Goal: Task Accomplishment & Management: Use online tool/utility

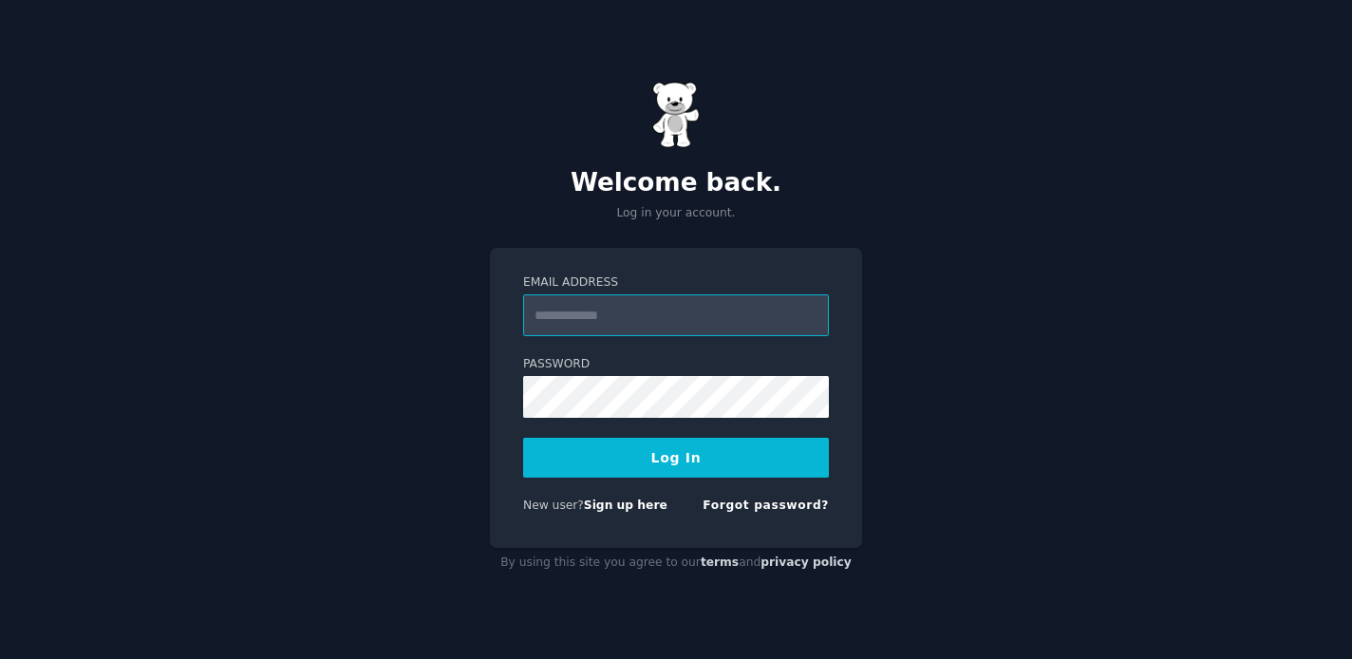
click at [664, 312] on input "Email Address" at bounding box center [676, 315] width 306 height 42
paste input "**********"
click at [664, 312] on input "**********" at bounding box center [676, 315] width 306 height 42
type input "**********"
click at [523, 438] on button "Log In" at bounding box center [676, 458] width 306 height 40
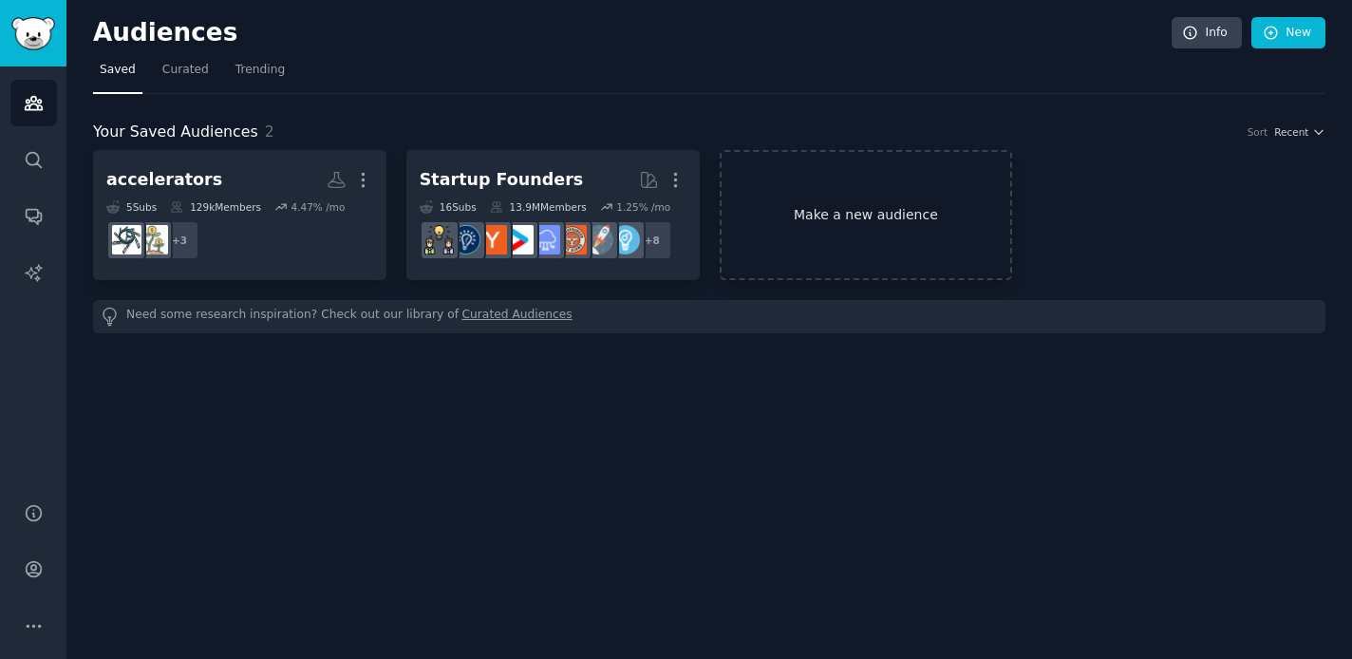
click at [831, 210] on link "Make a new audience" at bounding box center [865, 215] width 293 height 130
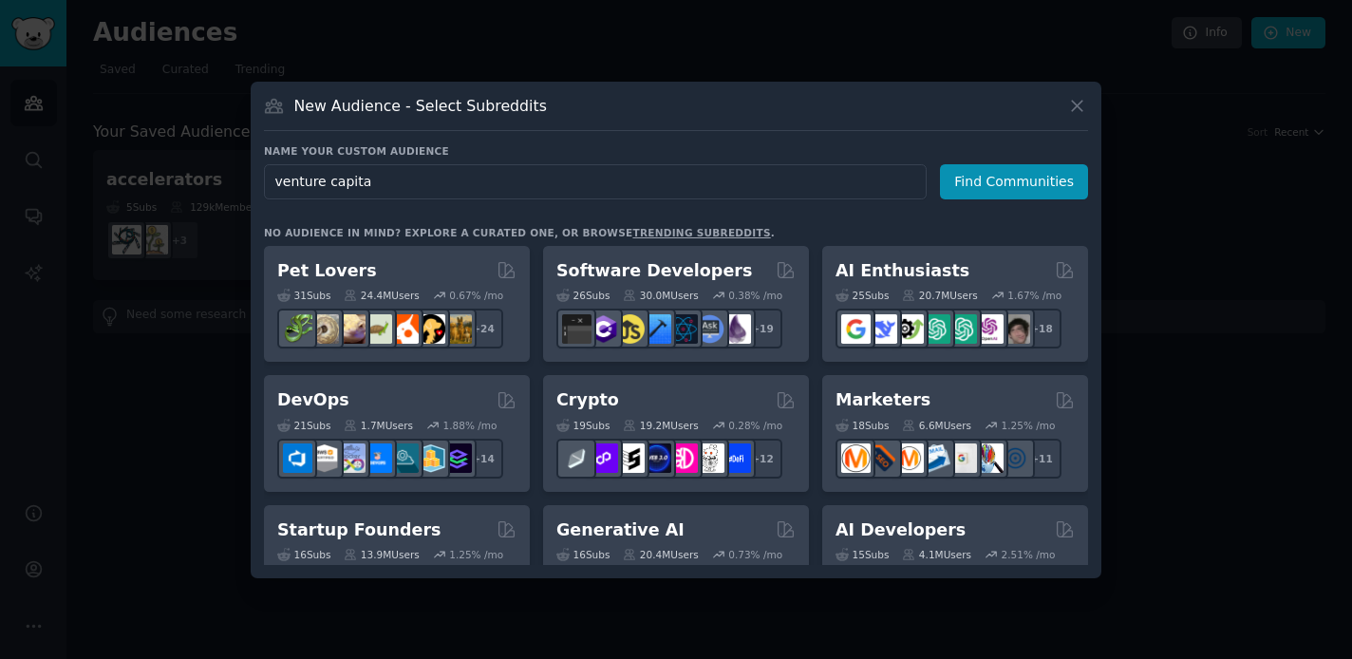
type input "venture capital"
click button "Find Communities" at bounding box center [1014, 181] width 148 height 35
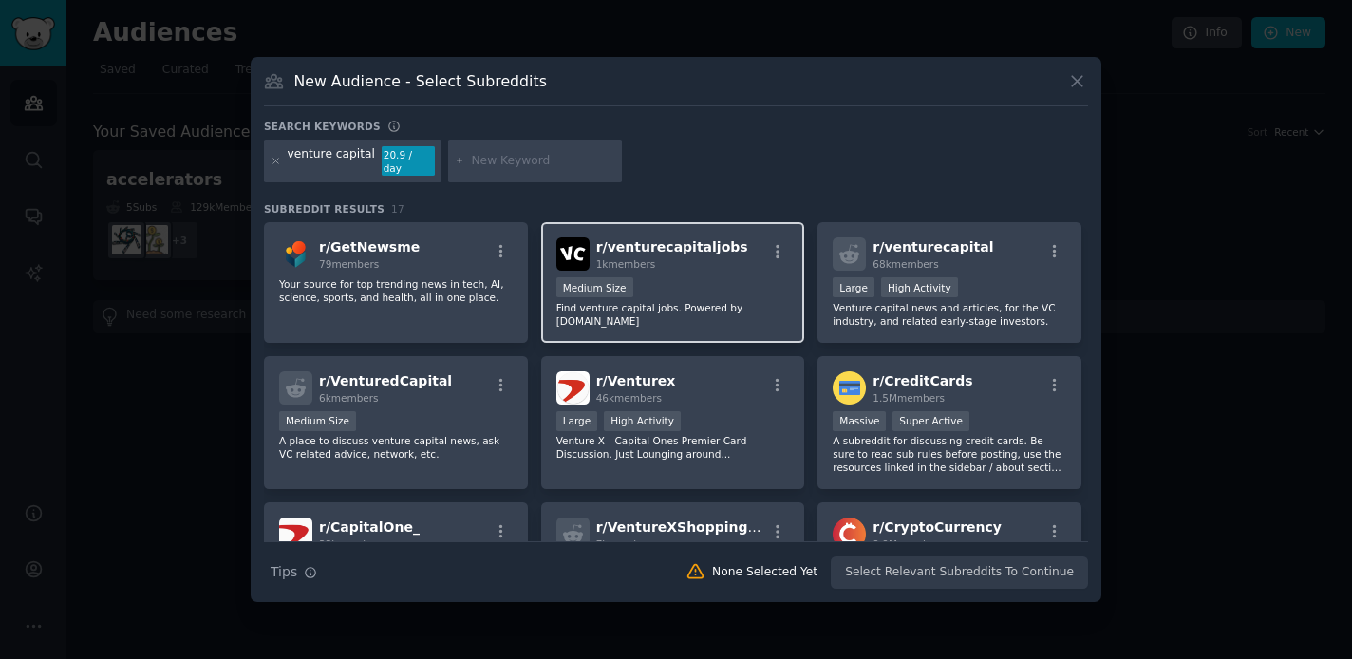
click at [625, 258] on span "1k members" at bounding box center [626, 263] width 60 height 11
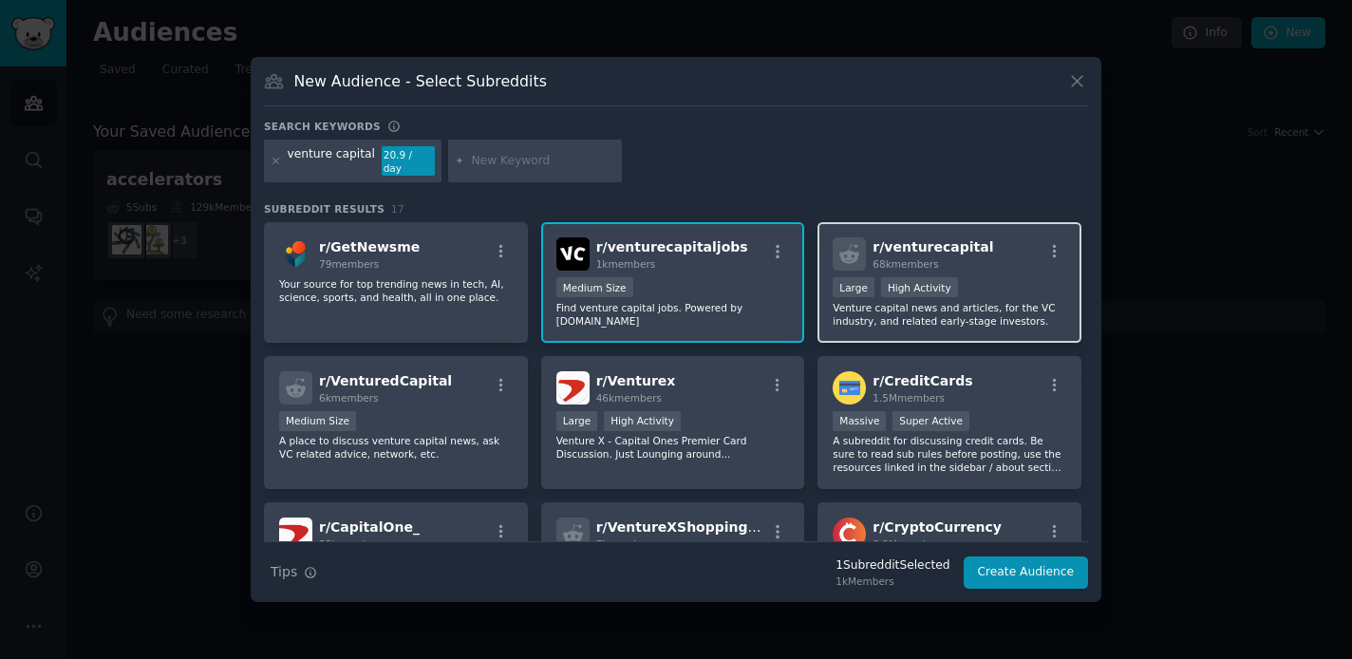
click at [936, 243] on span "r/ venturecapital" at bounding box center [932, 246] width 121 height 15
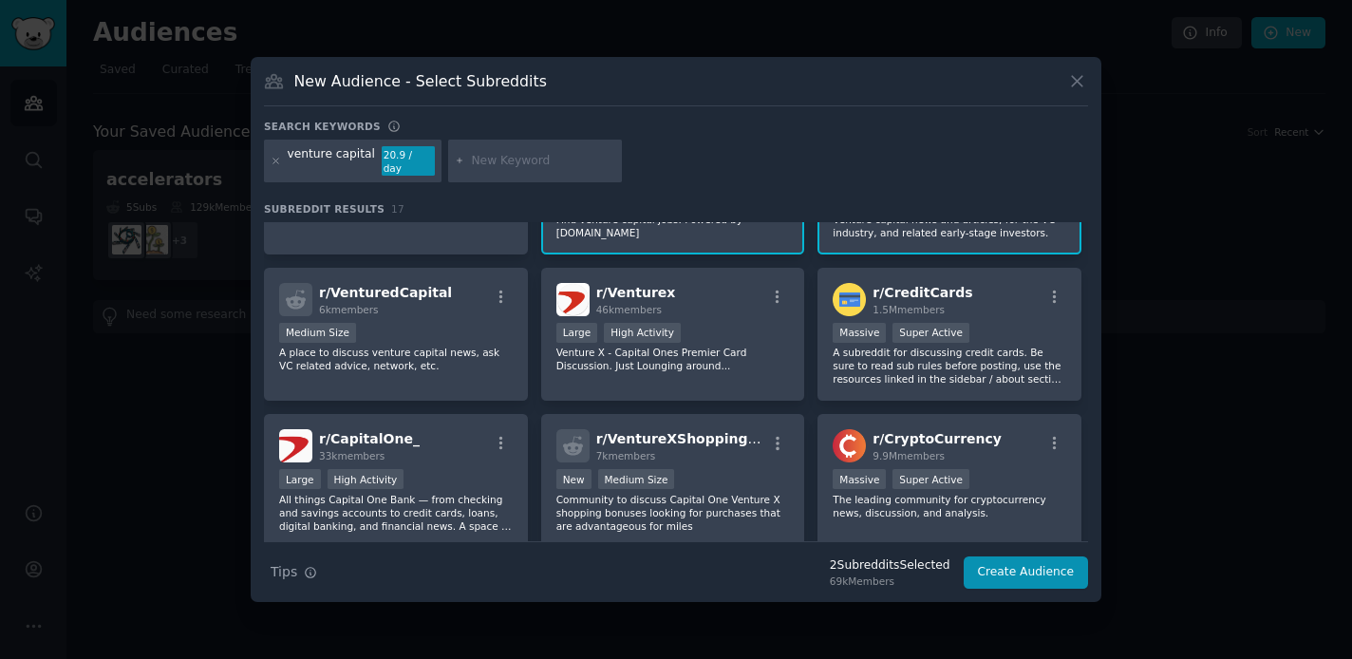
scroll to position [102, 0]
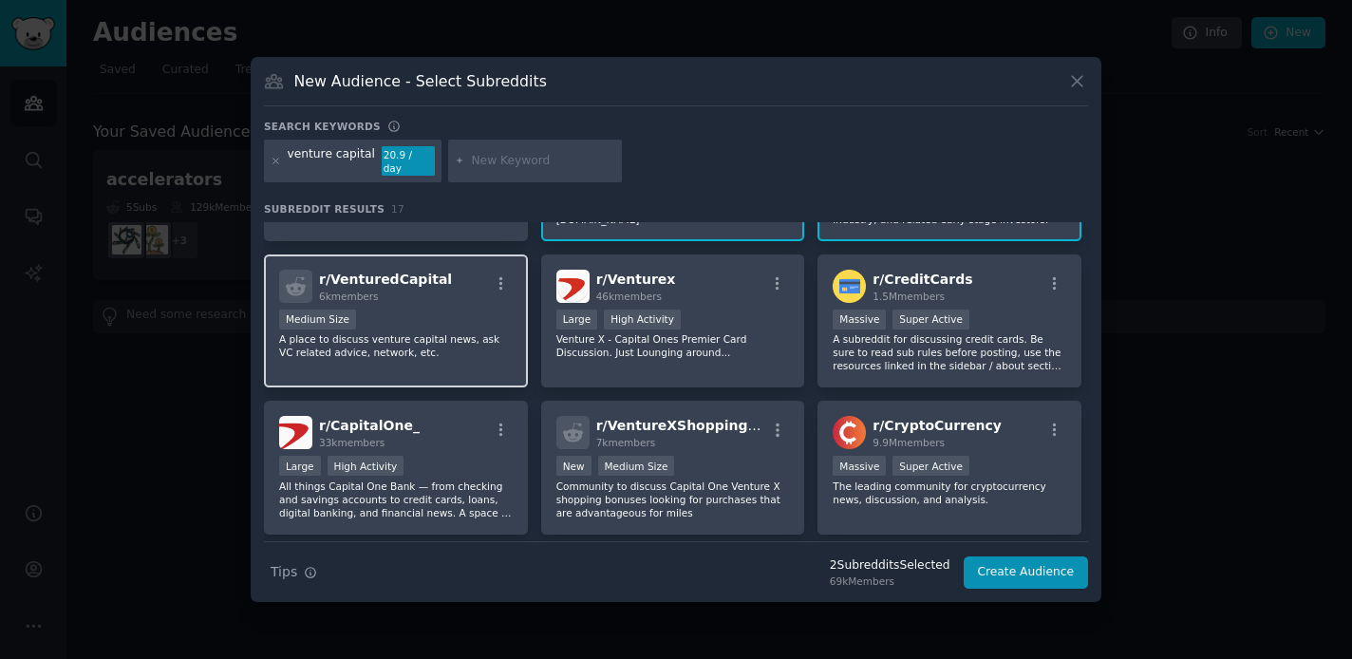
click at [458, 342] on p "A place to discuss venture capital news, ask VC related advice, network, etc." at bounding box center [395, 345] width 233 height 27
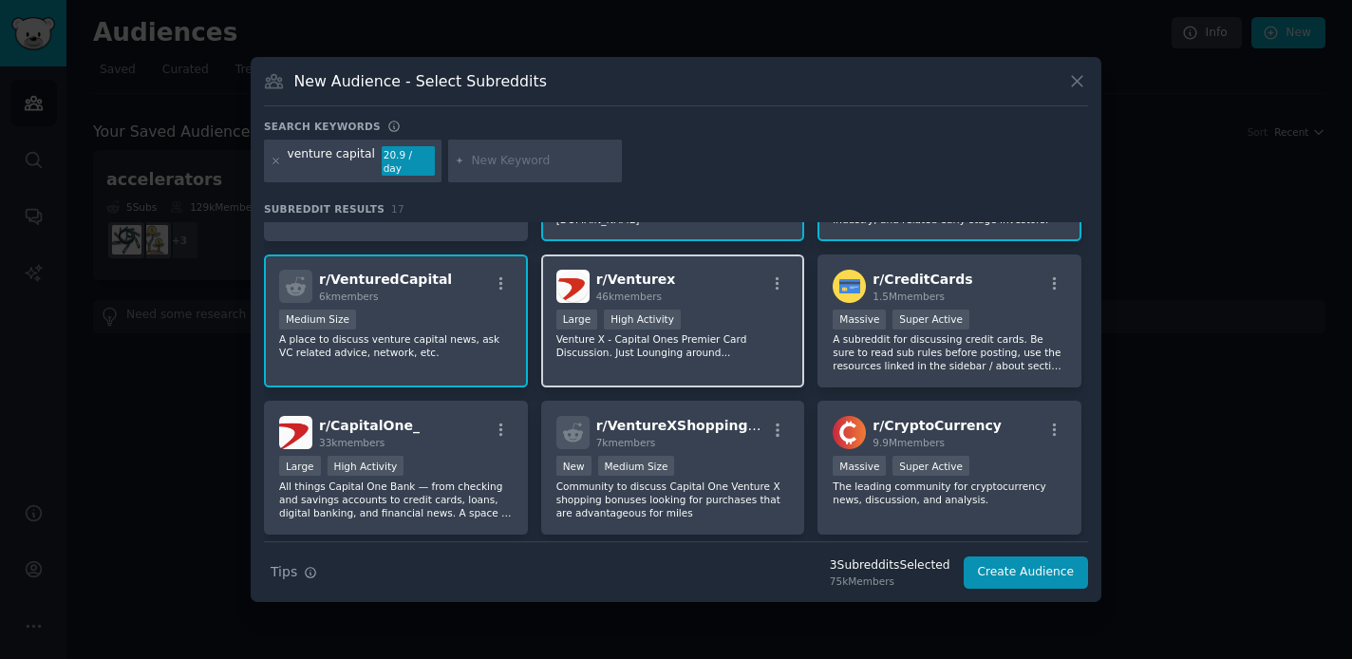
click at [728, 345] on p "Venture X - Capital Ones Premier Card Discussion. Just Lounging around..." at bounding box center [672, 345] width 233 height 27
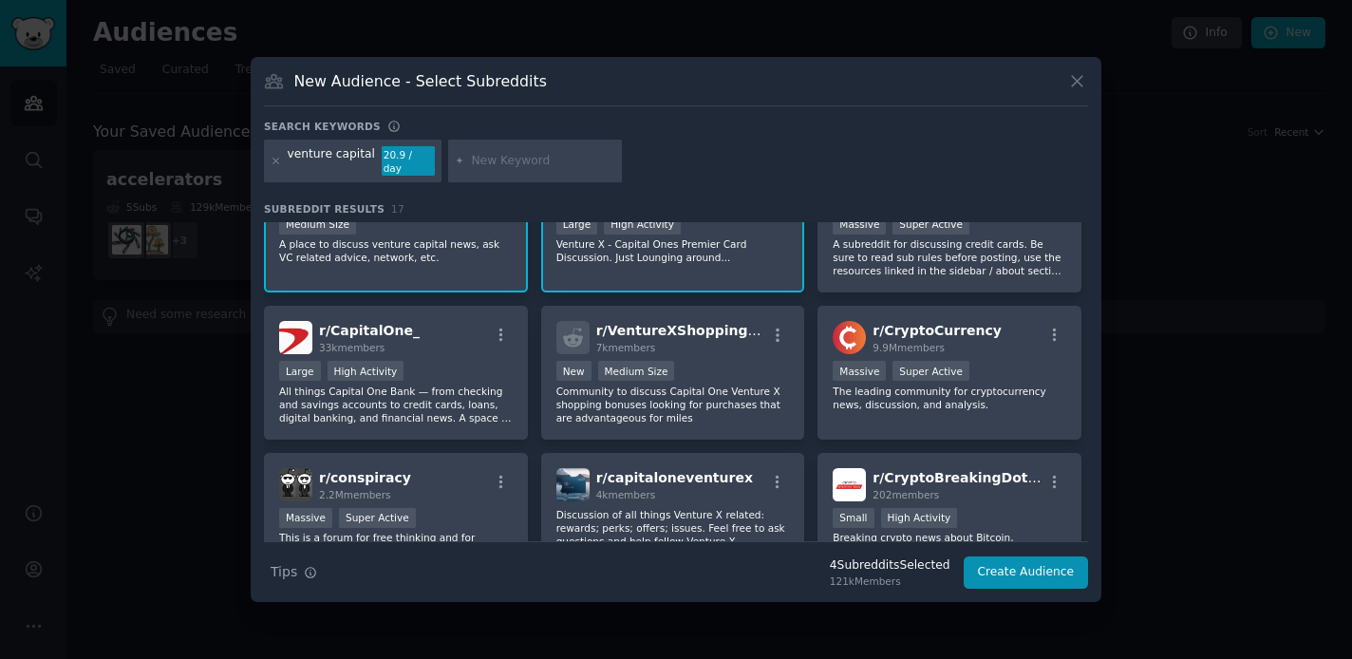
scroll to position [0, 0]
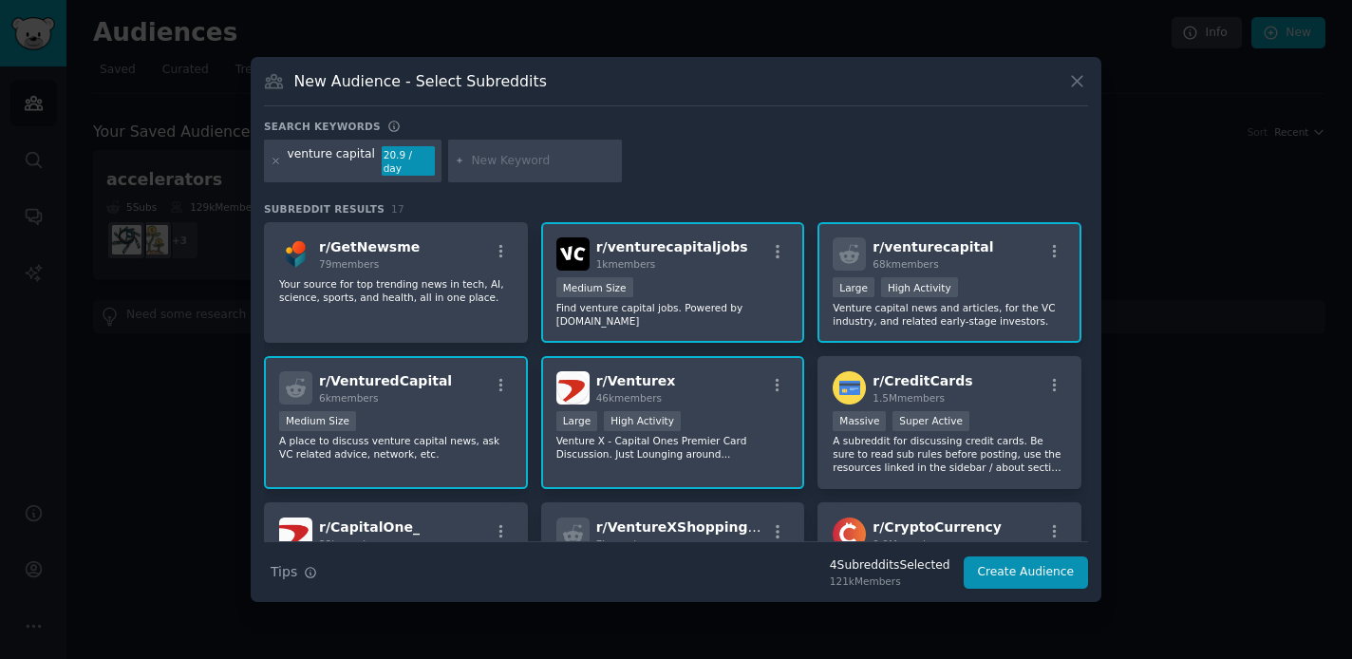
click at [1084, 584] on div "New Audience - Select Subreddits Search keywords venture capital 20.9 / day Sub…" at bounding box center [676, 330] width 850 height 546
click at [1037, 567] on button "Create Audience" at bounding box center [1025, 572] width 125 height 32
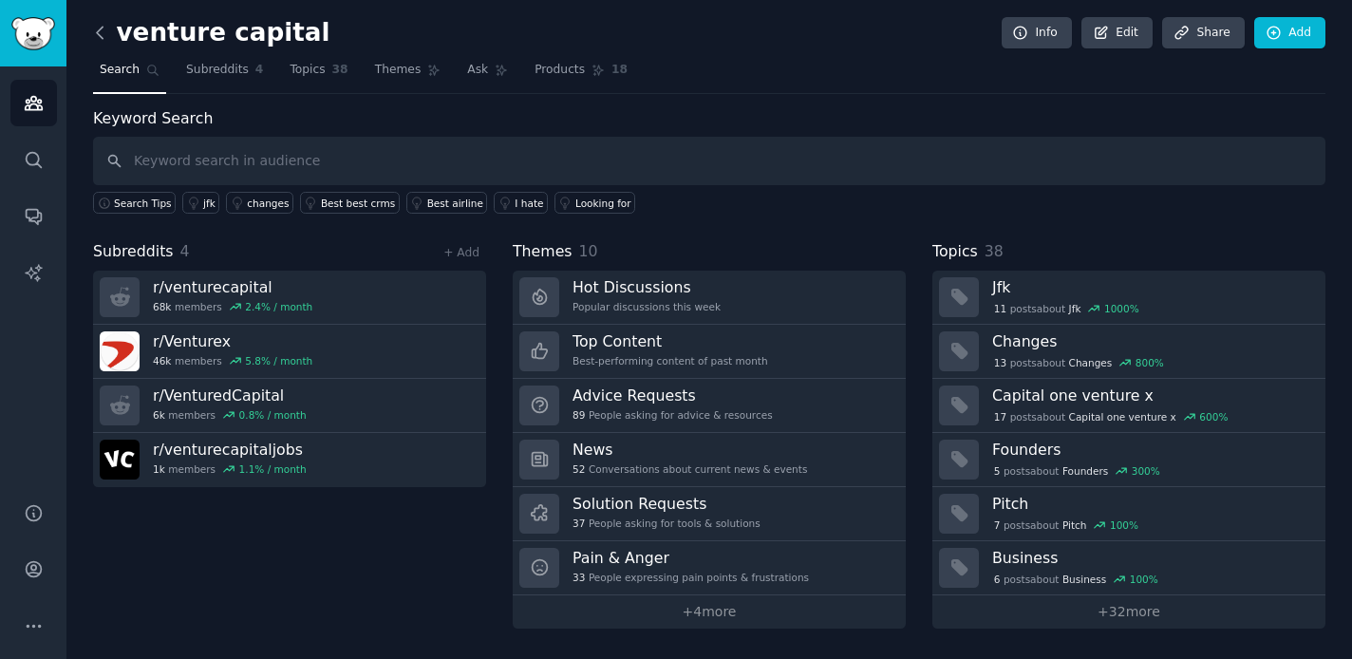
click at [101, 38] on icon at bounding box center [100, 32] width 6 height 11
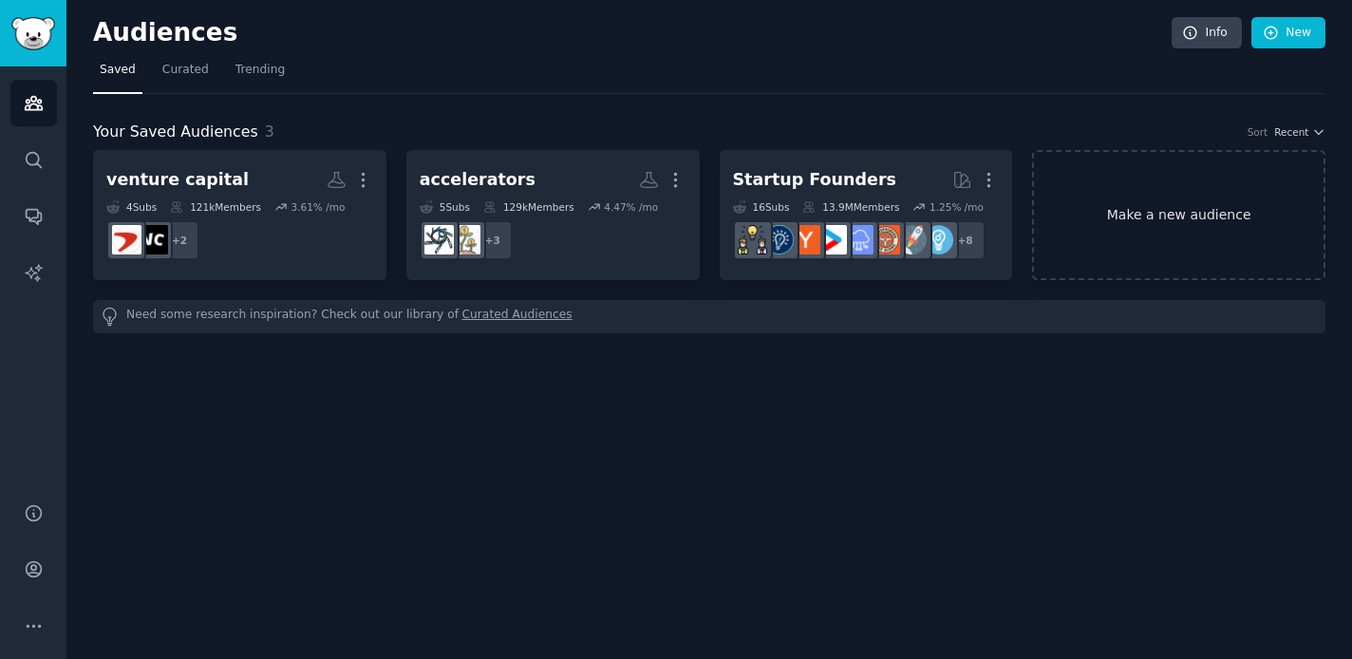
click at [1153, 221] on link "Make a new audience" at bounding box center [1178, 215] width 293 height 130
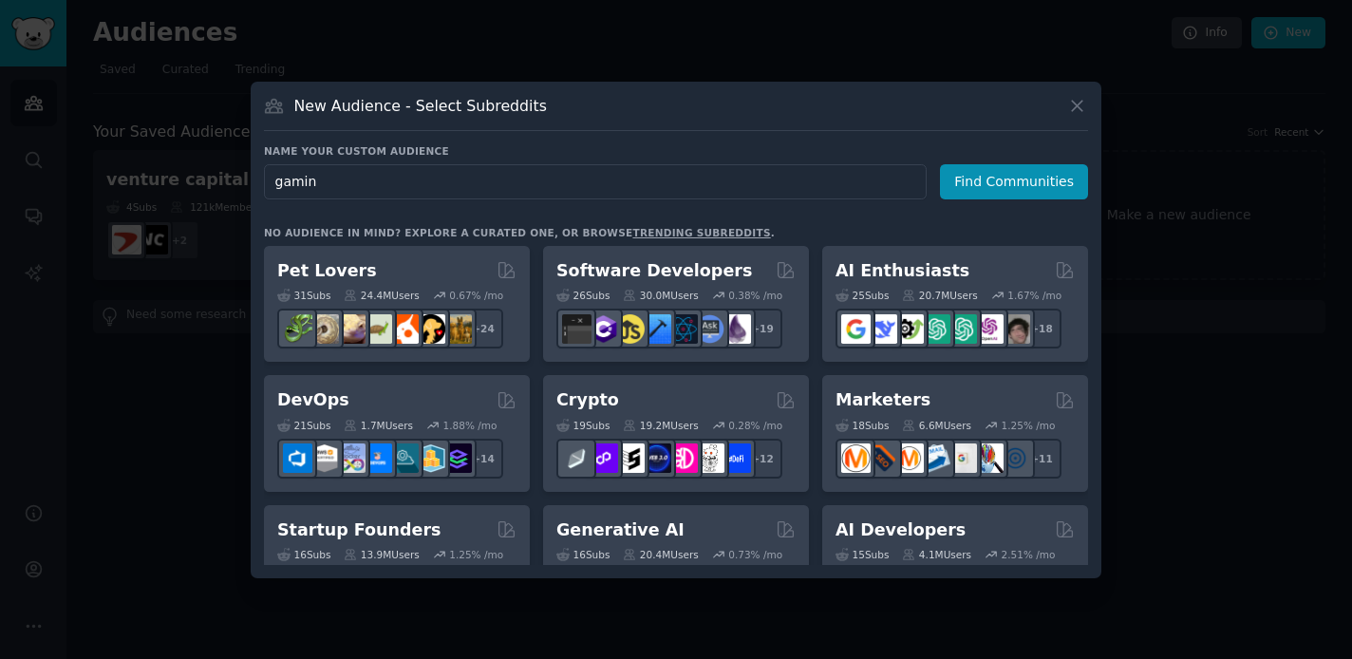
type input "gaming"
click button "Find Communities" at bounding box center [1014, 181] width 148 height 35
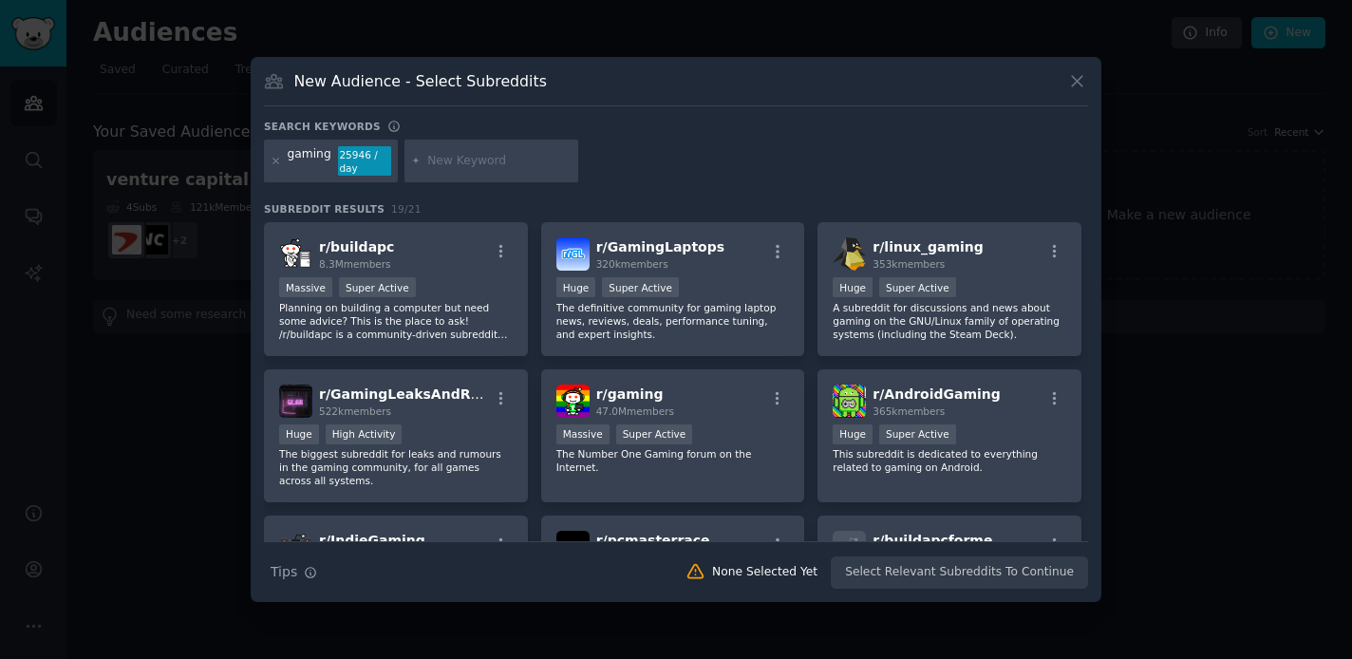
click at [465, 162] on input "text" at bounding box center [499, 161] width 144 height 17
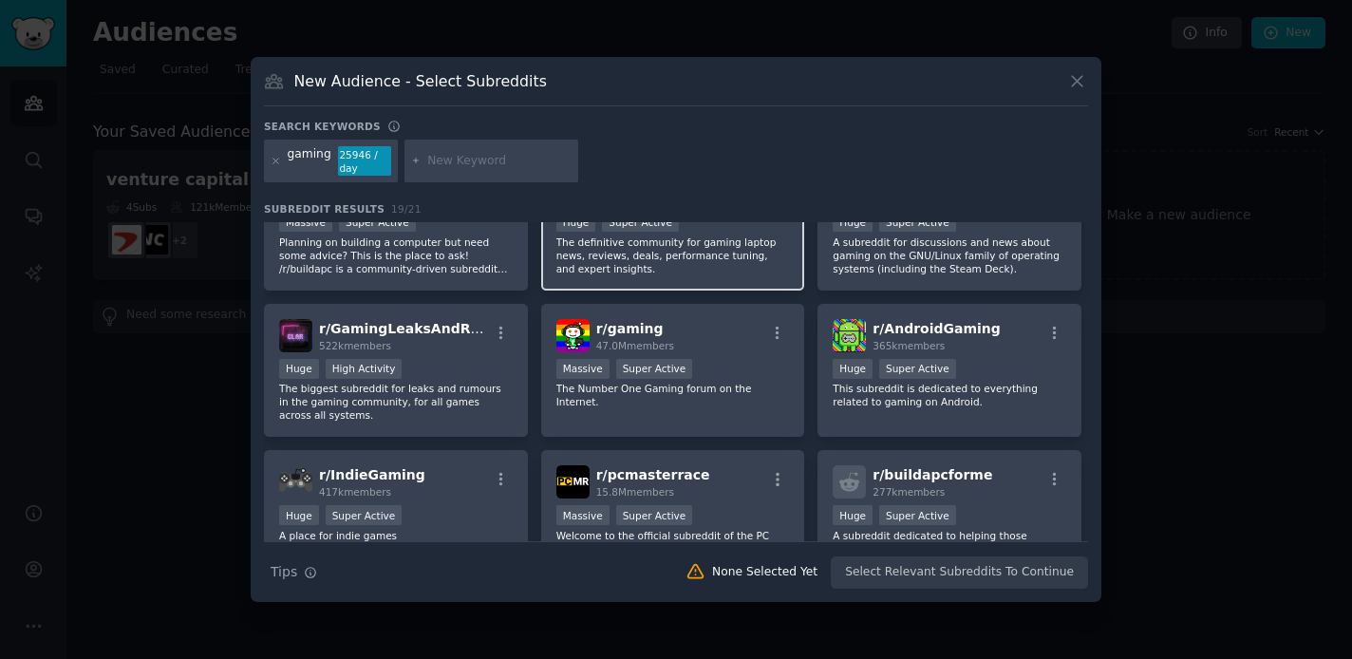
scroll to position [91, 0]
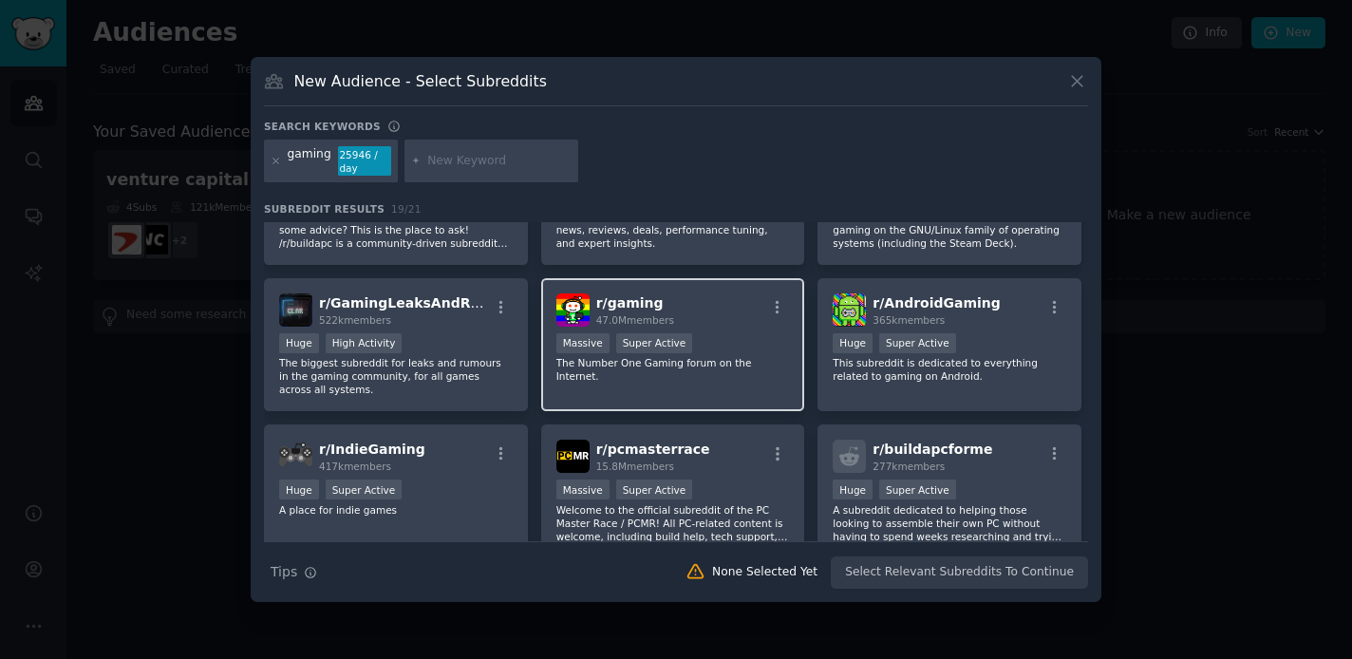
click at [653, 326] on div "47.0M members" at bounding box center [635, 319] width 78 height 13
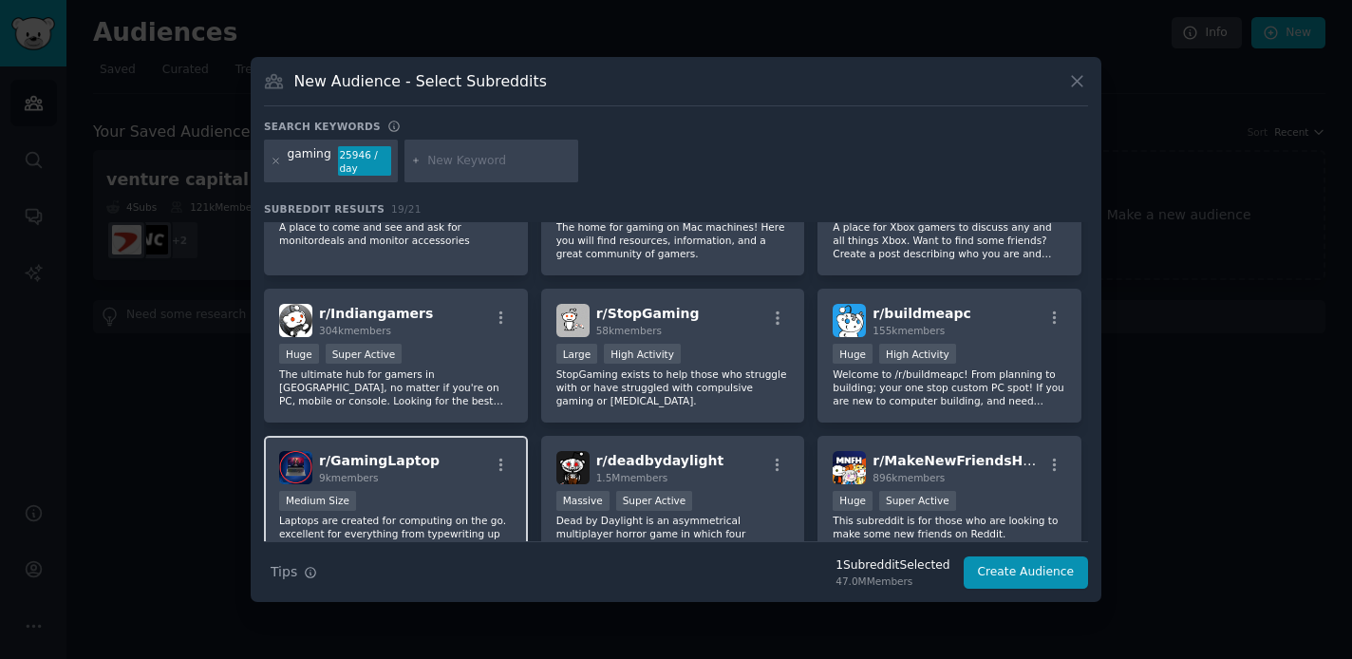
scroll to position [760, 0]
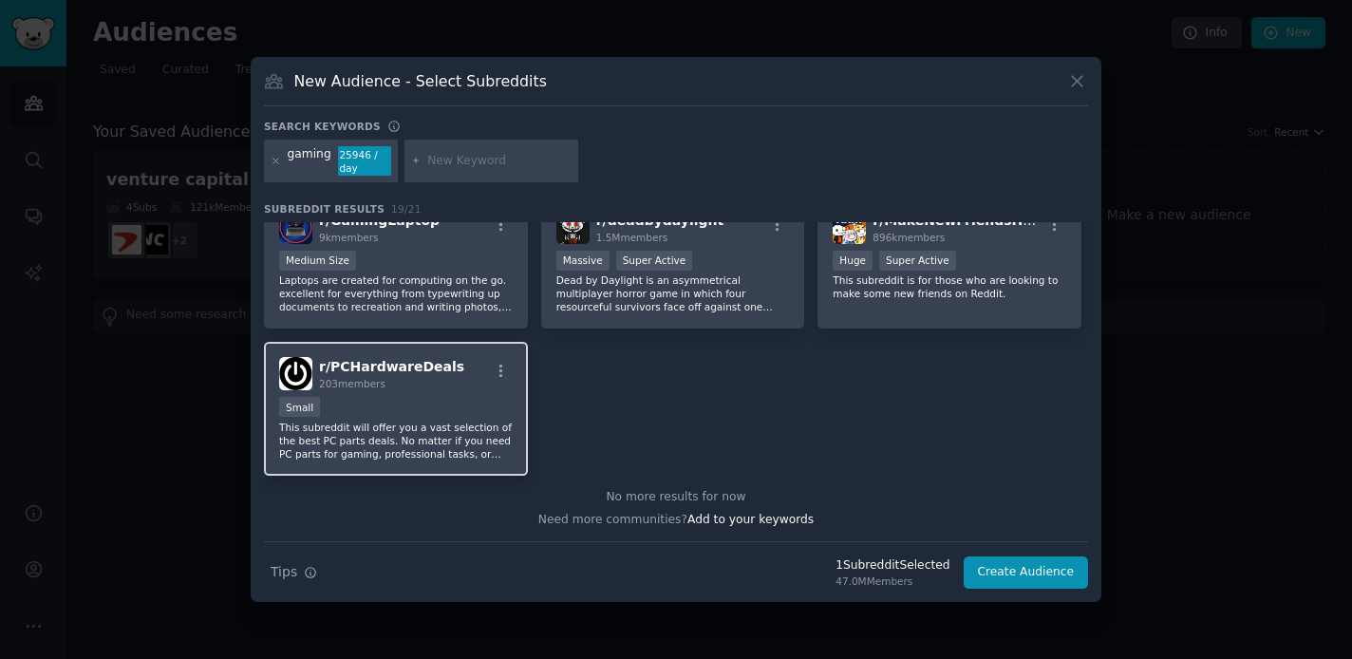
click at [490, 404] on div "Small" at bounding box center [395, 409] width 233 height 24
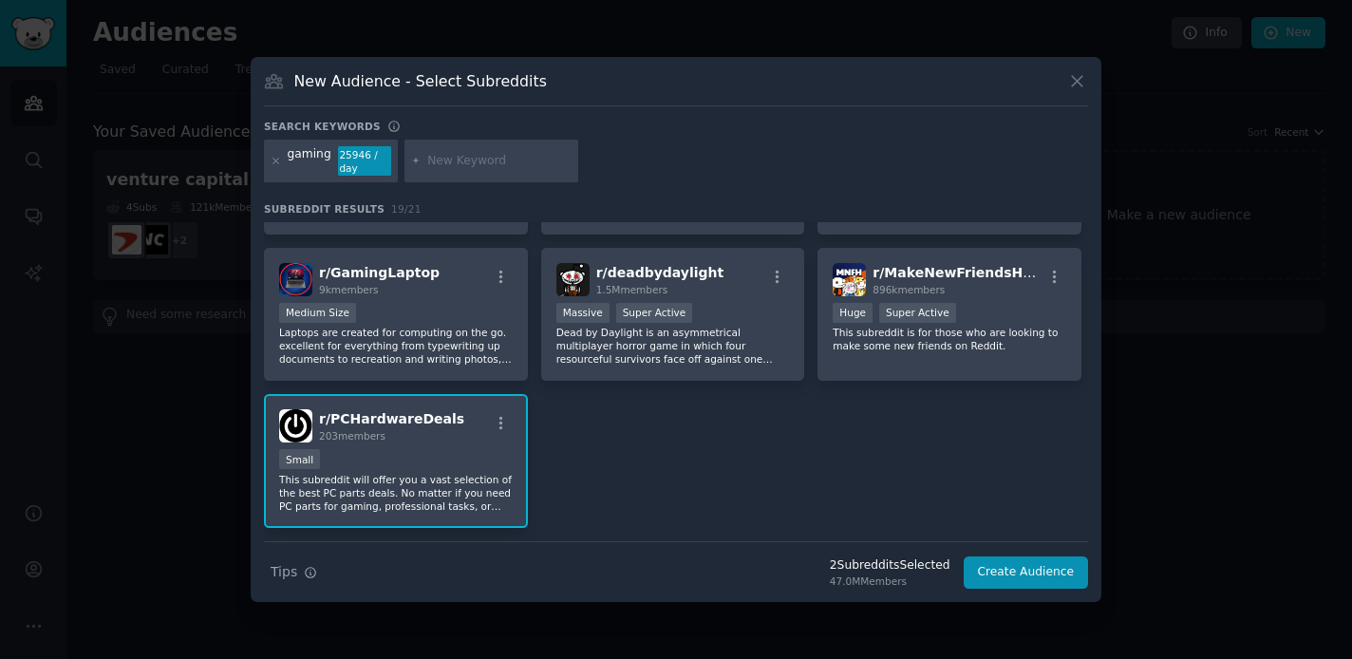
scroll to position [705, 0]
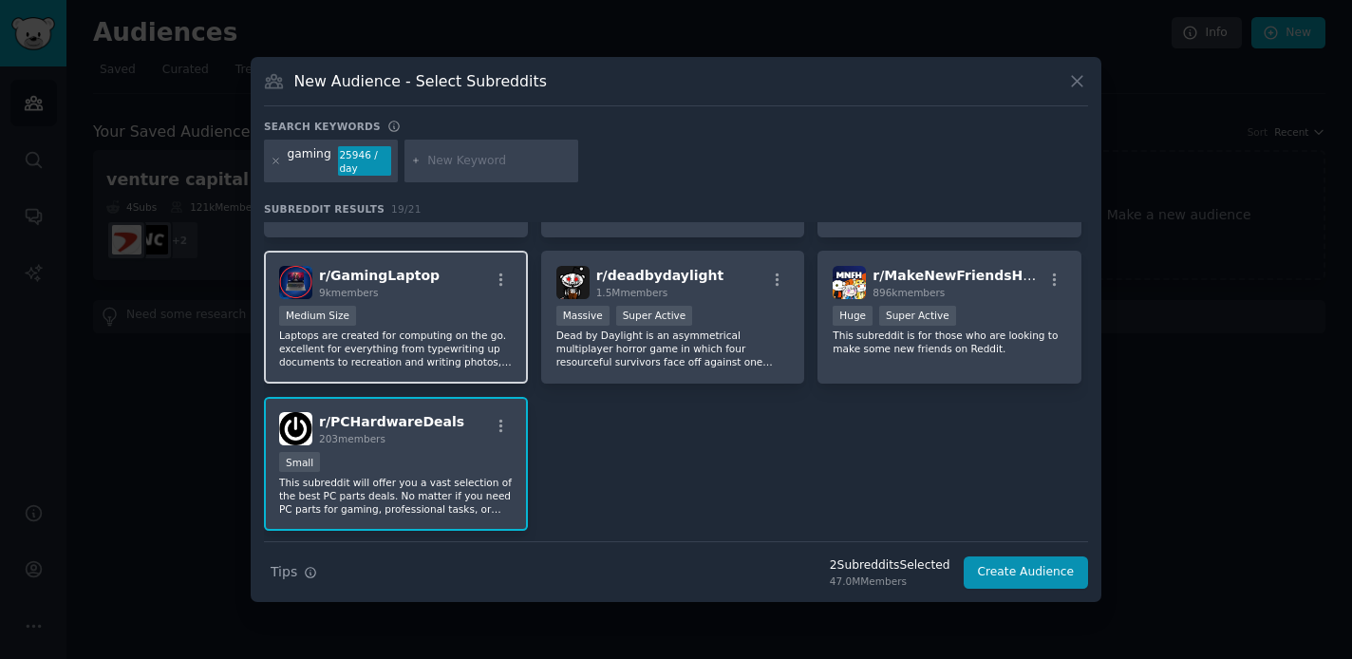
click at [446, 347] on p "Laptops are created for computing on the go. excellent for everything from type…" at bounding box center [395, 348] width 233 height 40
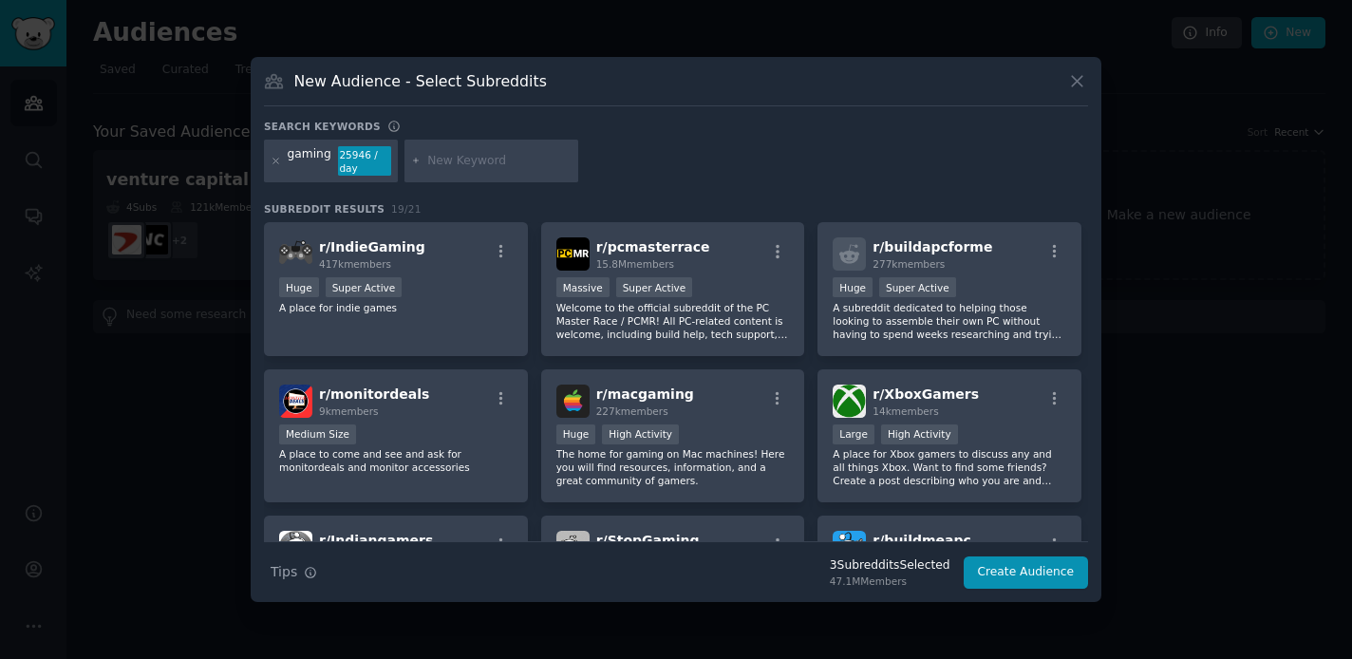
scroll to position [282, 0]
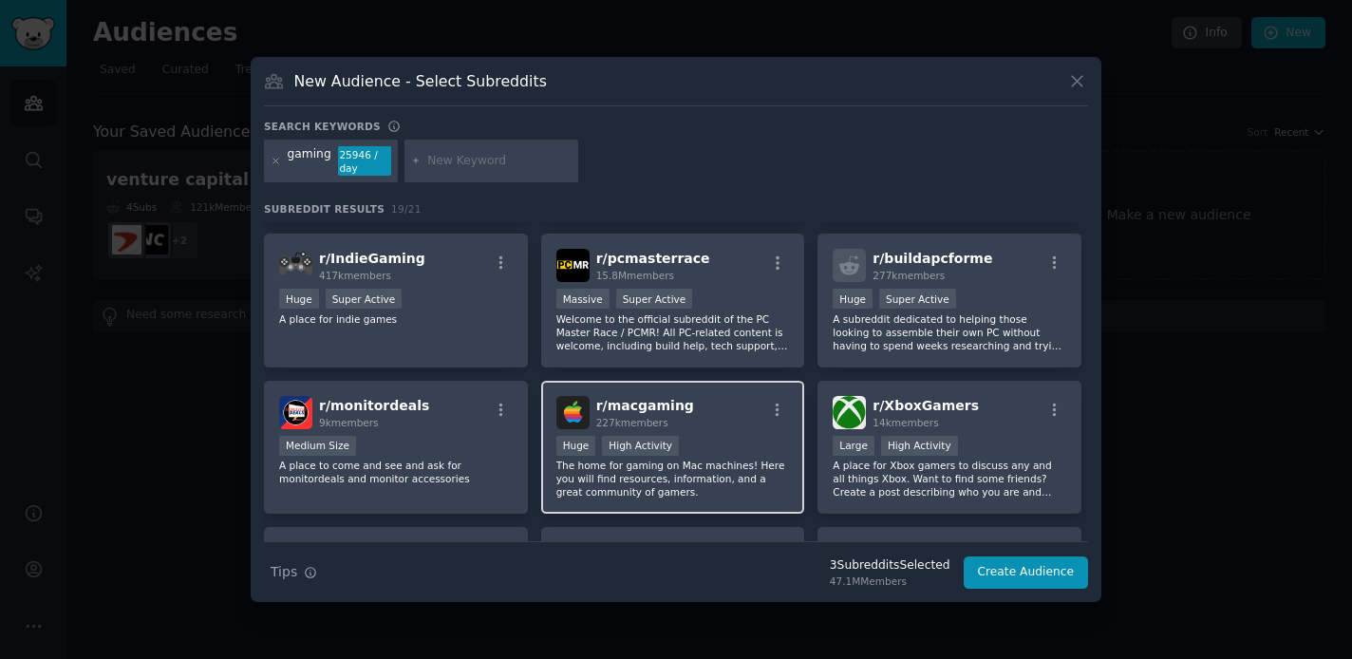
click at [699, 438] on div ">= 80th percentile for submissions / day Huge High Activity" at bounding box center [672, 448] width 233 height 24
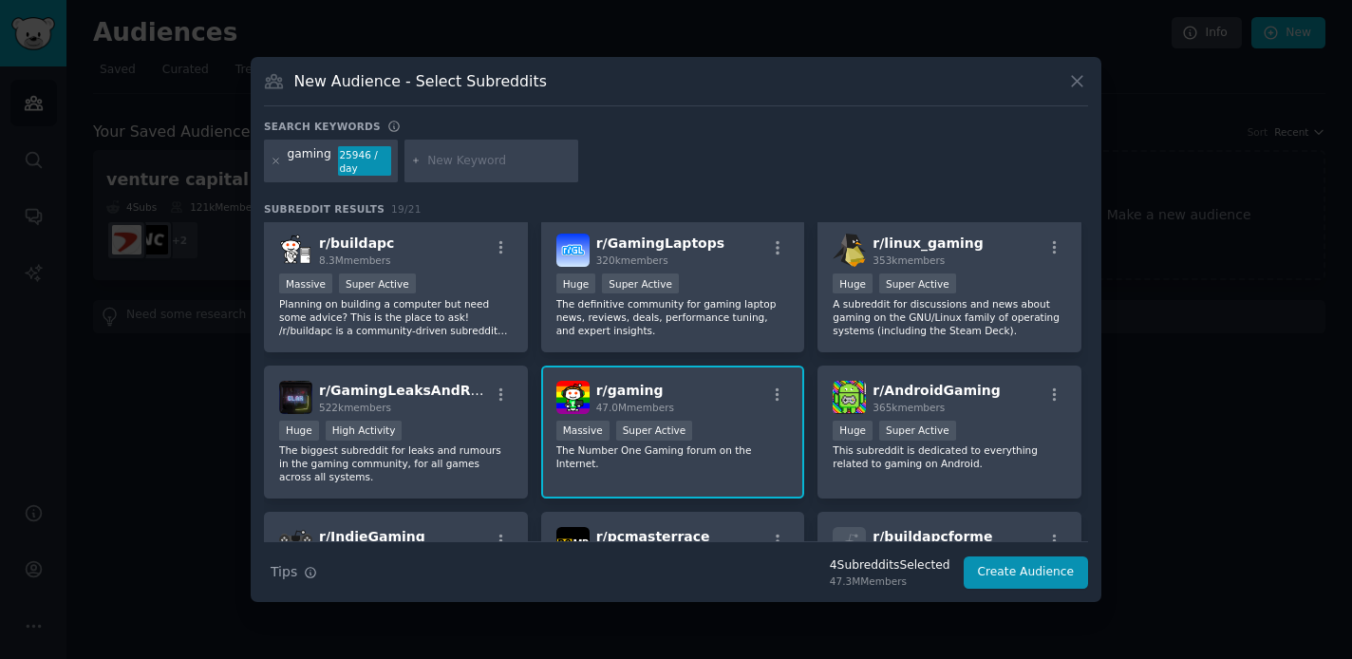
scroll to position [0, 0]
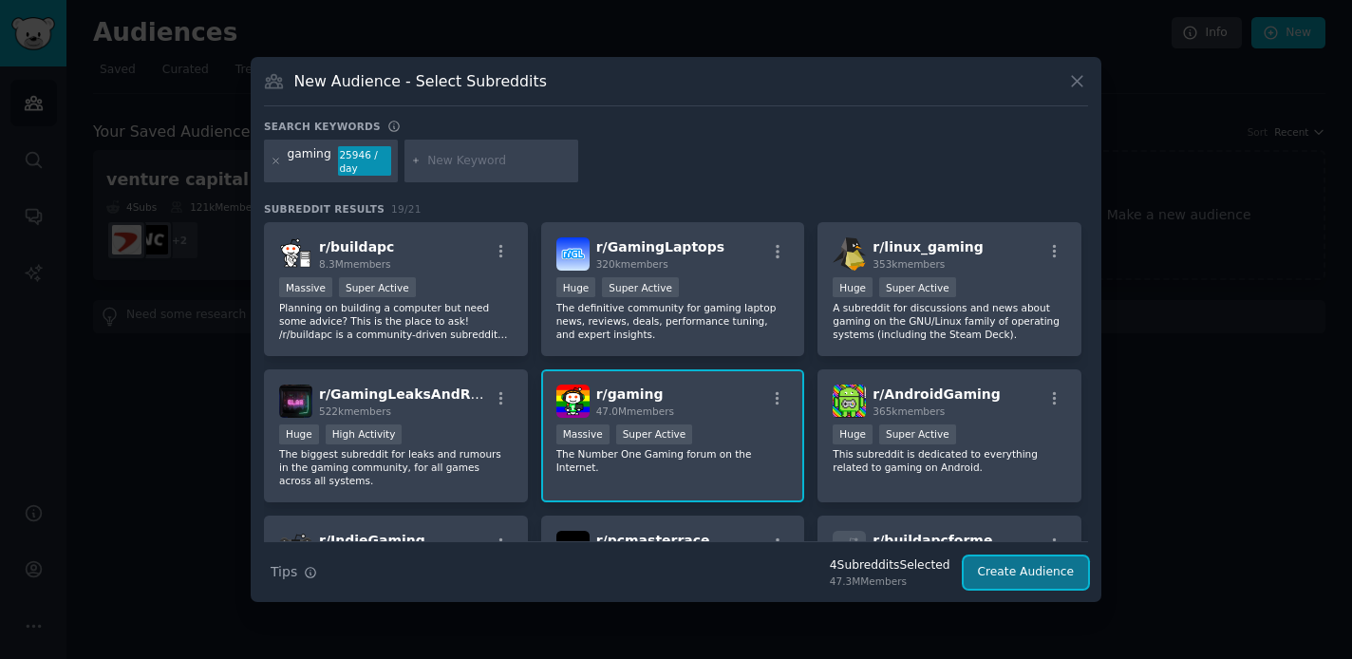
click at [1028, 572] on button "Create Audience" at bounding box center [1025, 572] width 125 height 32
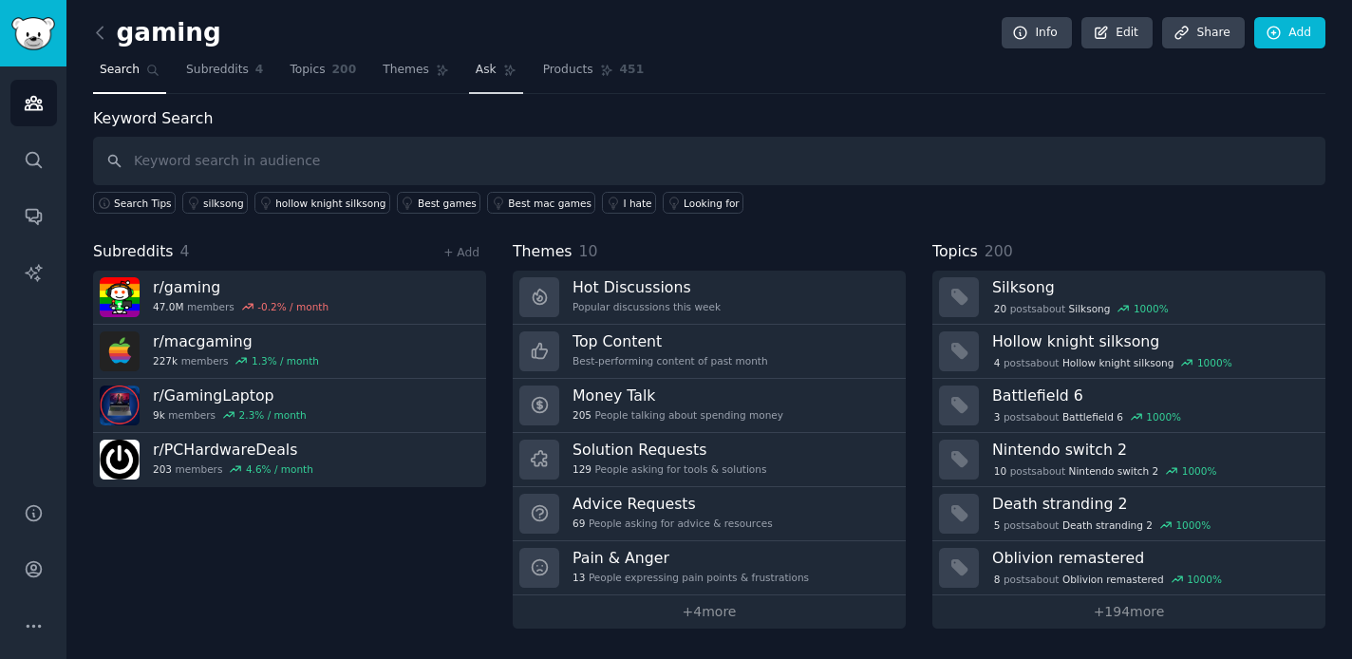
click at [495, 80] on link "Ask" at bounding box center [496, 74] width 54 height 39
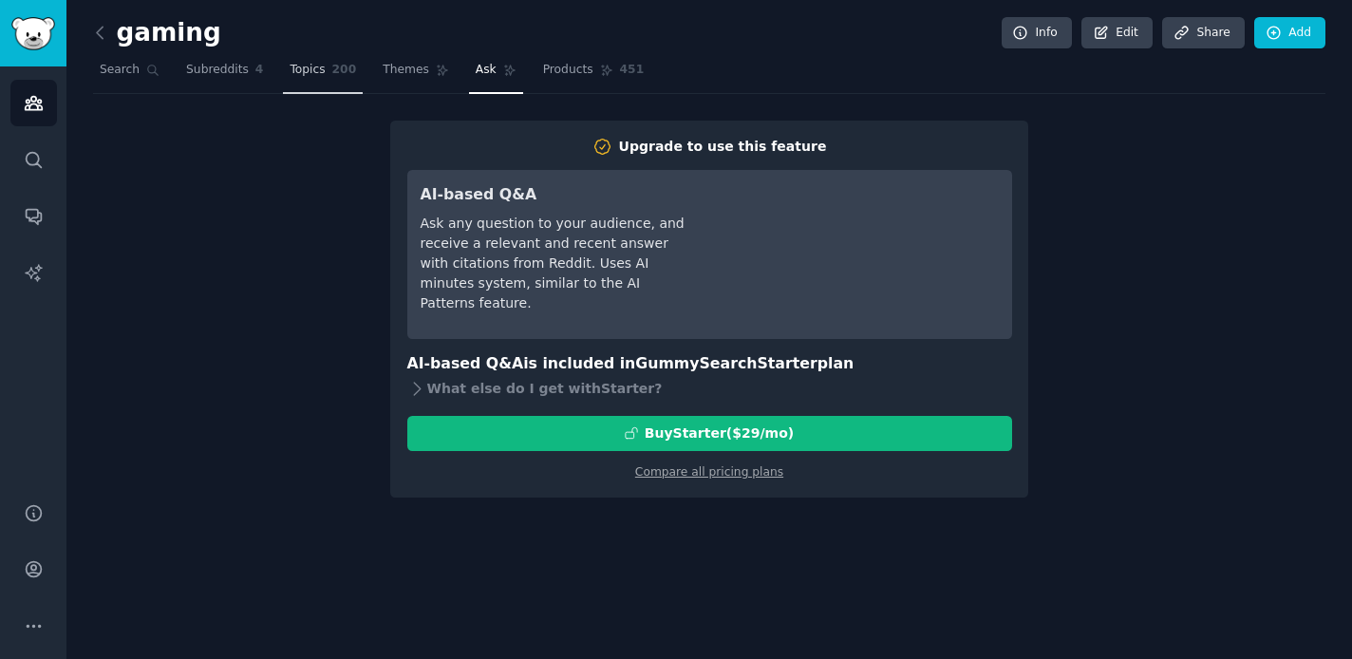
click at [307, 71] on span "Topics" at bounding box center [306, 70] width 35 height 17
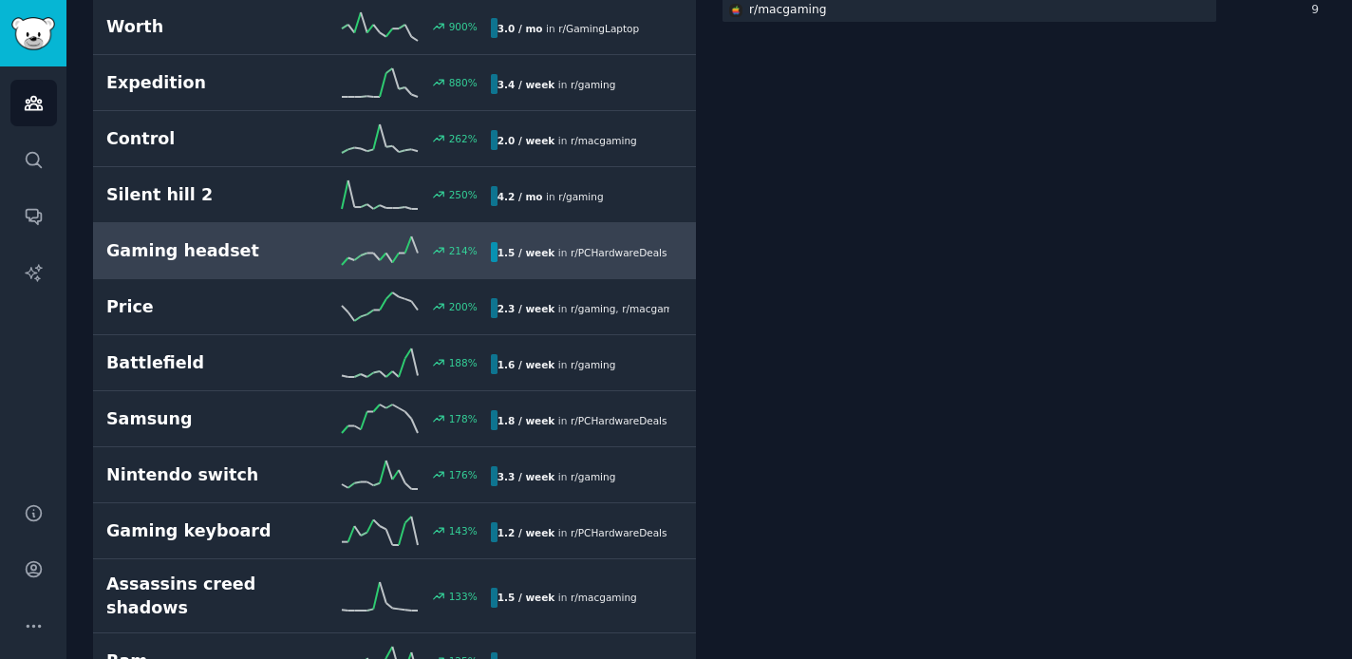
scroll to position [578, 0]
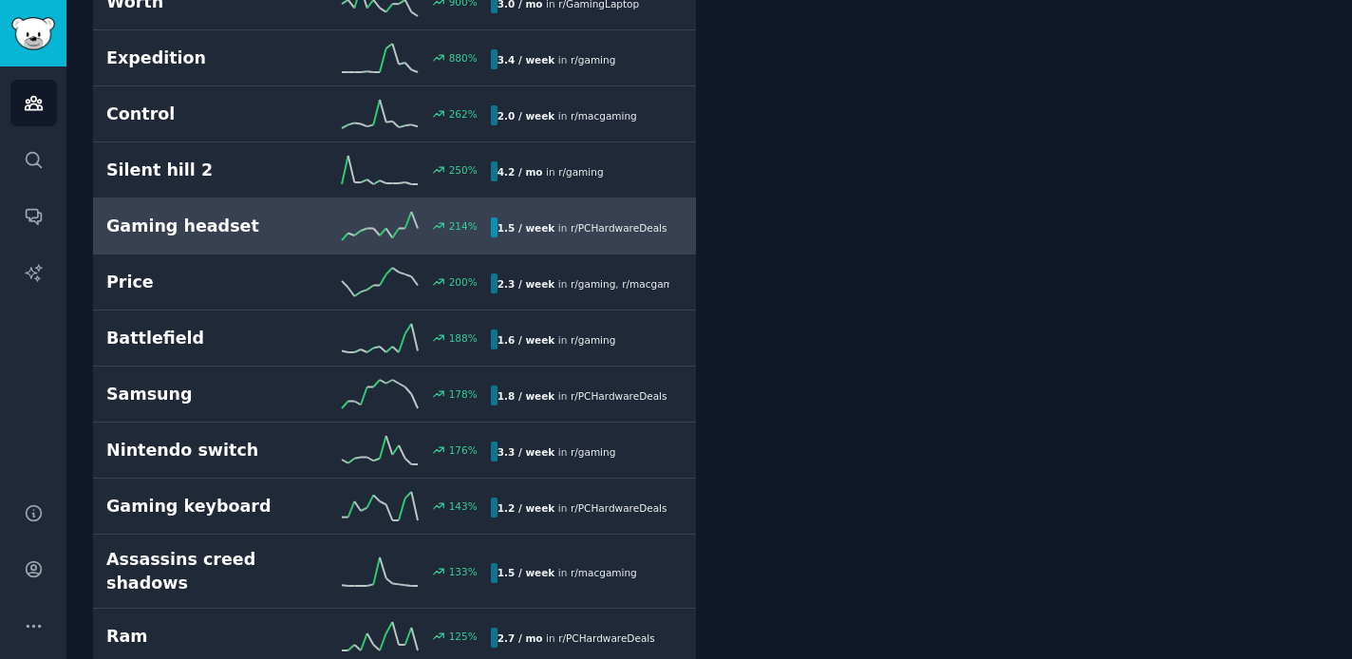
click at [288, 221] on div "Gaming headset 214 % 1.5 / week in r/ PCHardwareDeals" at bounding box center [394, 226] width 576 height 28
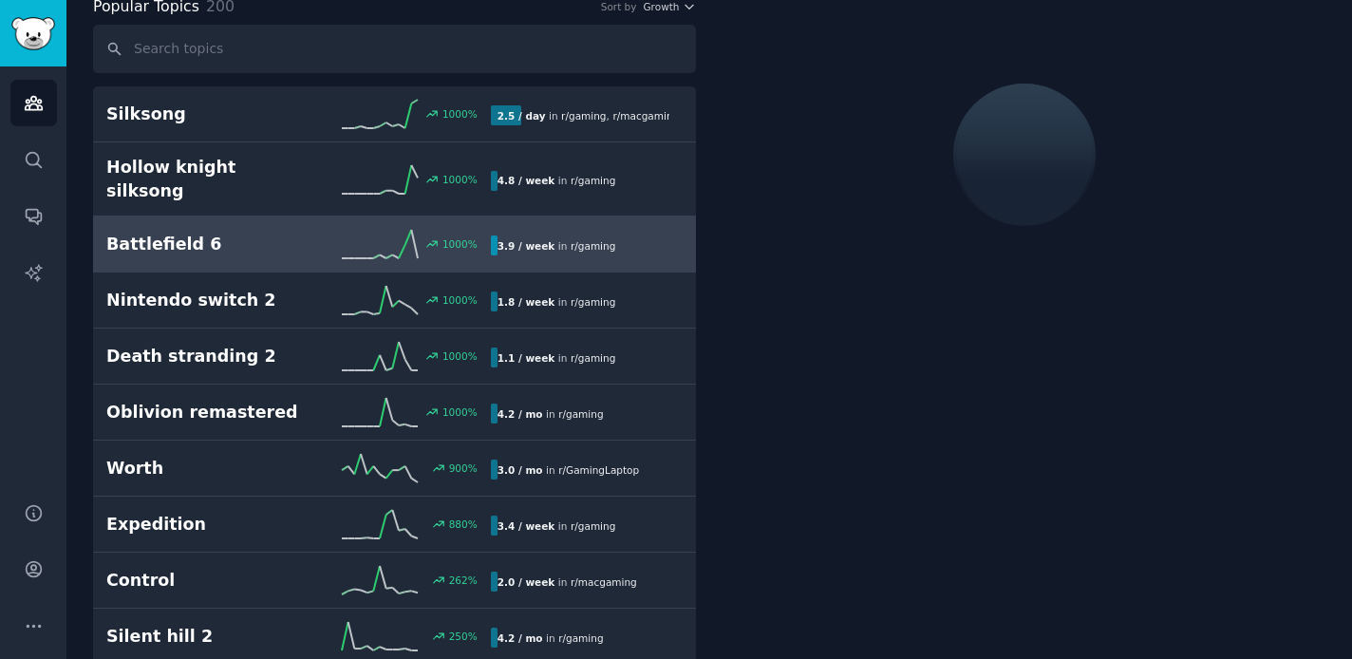
scroll to position [106, 0]
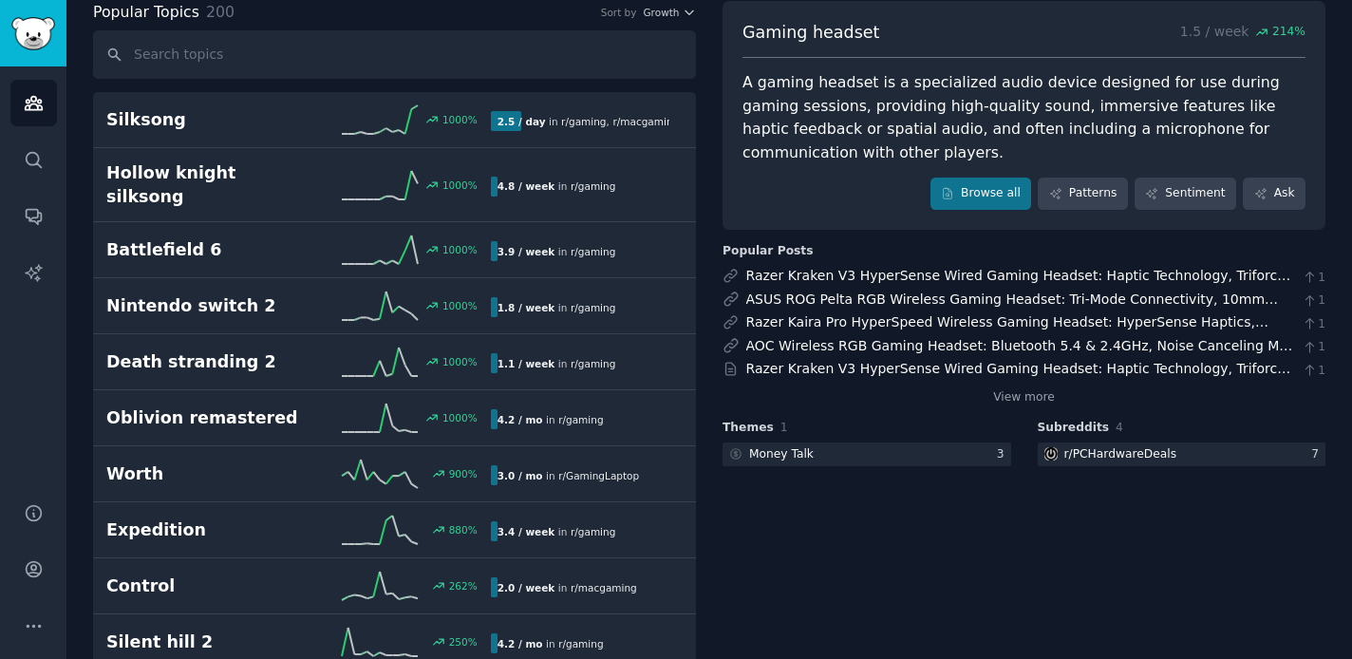
click at [847, 121] on div "A gaming headset is a specialized audio device designed for use during gaming s…" at bounding box center [1023, 117] width 563 height 93
